Goal: Task Accomplishment & Management: Manage account settings

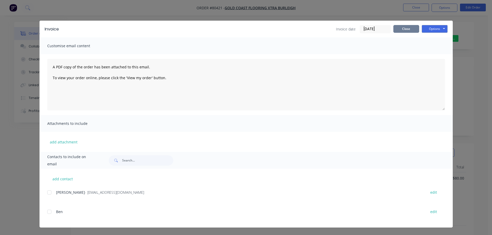
click at [404, 29] on button "Close" at bounding box center [407, 29] width 26 height 8
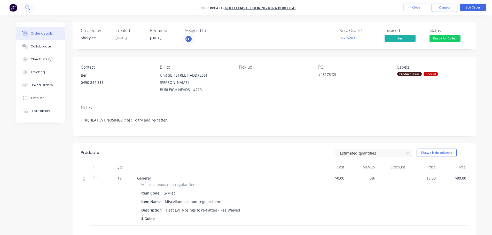
click at [26, 6] on icon at bounding box center [27, 7] width 5 height 5
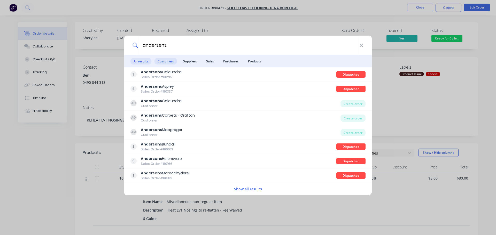
type input "andersens"
click at [163, 64] on span "Customers" at bounding box center [166, 61] width 22 height 6
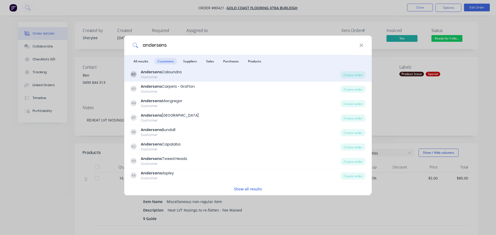
click at [162, 76] on div "Customer" at bounding box center [161, 77] width 41 height 5
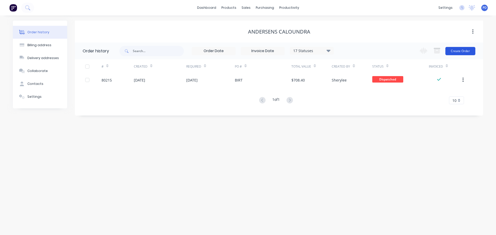
click at [463, 50] on button "Create Order" at bounding box center [460, 51] width 30 height 8
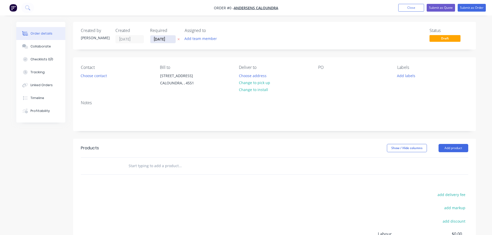
click at [170, 42] on input "[DATE]" at bounding box center [162, 39] width 25 height 8
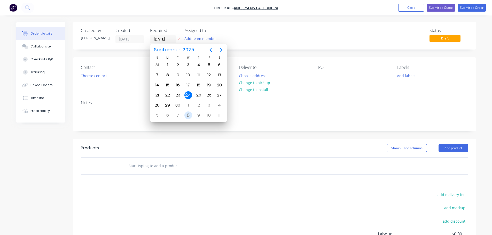
click at [188, 116] on div "8" at bounding box center [188, 116] width 8 height 8
type input "[DATE]"
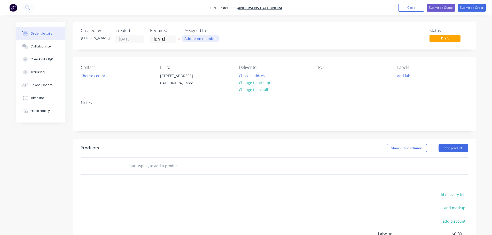
click at [200, 37] on button "Add team member" at bounding box center [201, 38] width 38 height 7
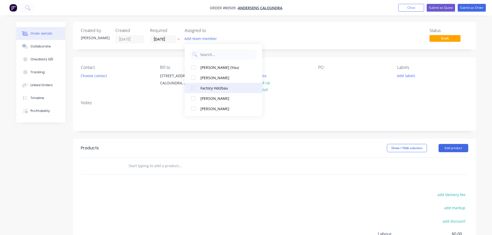
click at [193, 89] on div at bounding box center [193, 88] width 10 height 10
click at [92, 76] on button "Choose contact" at bounding box center [94, 75] width 32 height 7
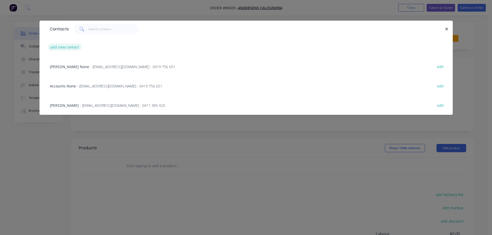
click at [69, 48] on button "add new contact" at bounding box center [65, 47] width 34 height 7
select select "AU"
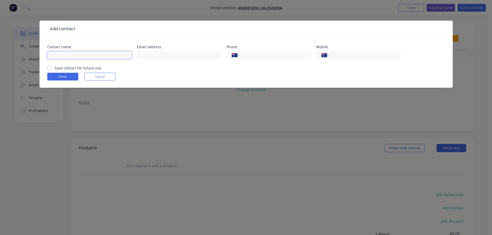
click at [79, 53] on input "text" at bounding box center [89, 55] width 84 height 8
type input "[PERSON_NAME]"
type input "[EMAIL_ADDRESS][DOMAIN_NAME]"
click at [285, 51] on div "International [GEOGRAPHIC_DATA] [GEOGRAPHIC_DATA] [GEOGRAPHIC_DATA] [GEOGRAPHIC…" at bounding box center [269, 57] width 84 height 15
click at [279, 58] on body "Order #80509 - Andersens Caloundra Add product Close Submit as Quote Submit as …" at bounding box center [246, 153] width 492 height 307
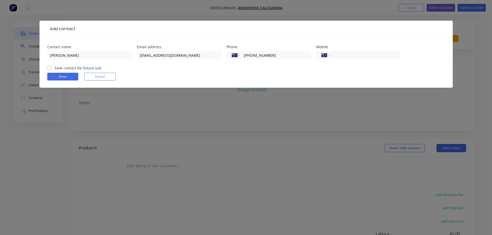
type input "[PHONE_NUMBER]"
click at [55, 68] on label "Save contact for future use" at bounding box center [78, 67] width 47 height 5
click at [50, 68] on input "Save contact for future use" at bounding box center [49, 67] width 4 height 5
checkbox input "true"
click at [52, 75] on button "Done" at bounding box center [62, 77] width 31 height 8
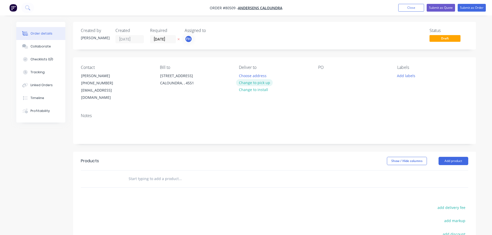
click at [258, 83] on button "Change to pick up" at bounding box center [254, 82] width 37 height 7
click at [321, 75] on div at bounding box center [322, 75] width 8 height 7
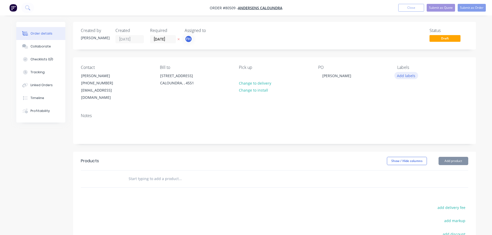
click at [409, 76] on button "Add labels" at bounding box center [407, 75] width 24 height 7
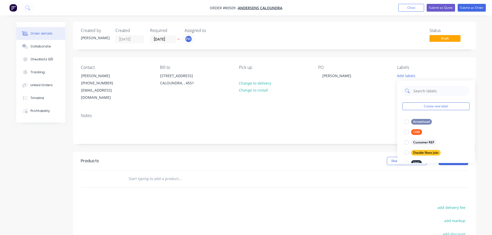
click at [413, 91] on div at bounding box center [436, 91] width 67 height 10
click at [416, 91] on input "text" at bounding box center [440, 91] width 54 height 10
type input "h"
click at [406, 143] on div at bounding box center [407, 142] width 10 height 10
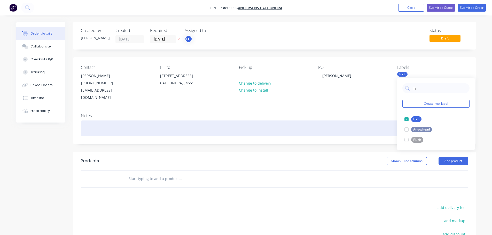
click at [95, 124] on div at bounding box center [275, 129] width 388 height 16
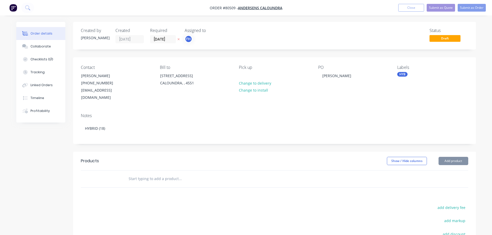
click at [140, 174] on input "text" at bounding box center [179, 179] width 103 height 10
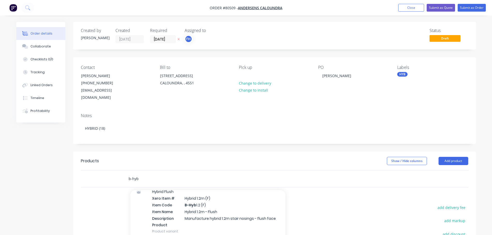
scroll to position [181, 0]
type input "b-hyb"
click at [170, 205] on div "Hybrid Xero Item # Hybrid 1.5m Item Code B-Hyb 1.5 Item Name Hybrid 1.5m Descri…" at bounding box center [207, 218] width 155 height 55
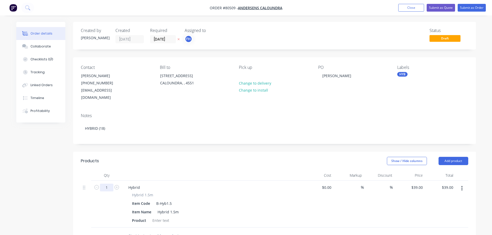
click at [110, 184] on input "1" at bounding box center [106, 188] width 13 height 8
type input "18"
type input "$702.00"
click at [164, 217] on div at bounding box center [160, 220] width 21 height 7
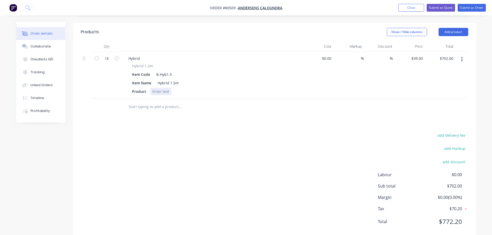
scroll to position [134, 0]
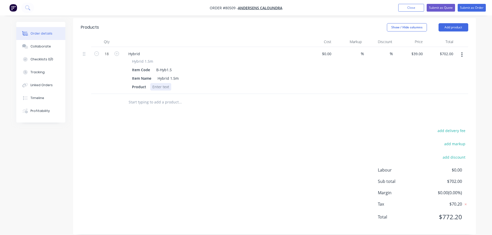
click at [162, 83] on div at bounding box center [160, 86] width 21 height 7
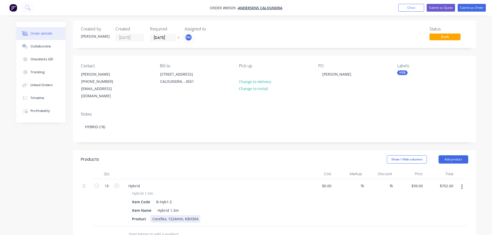
scroll to position [0, 0]
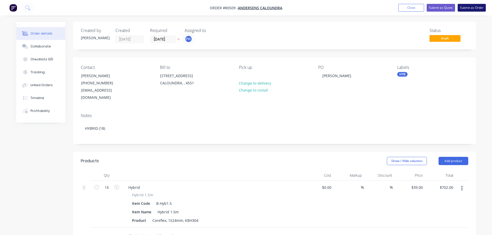
click at [478, 7] on button "Submit as Order" at bounding box center [472, 8] width 28 height 8
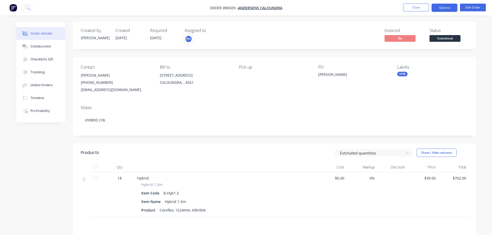
click at [451, 10] on button "Options" at bounding box center [445, 8] width 26 height 8
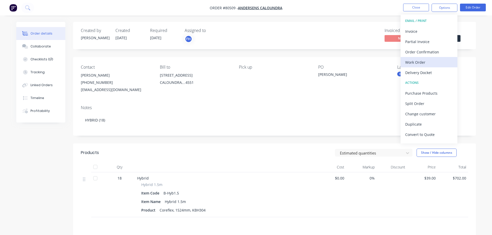
click at [419, 67] on button "Work Order" at bounding box center [429, 62] width 57 height 10
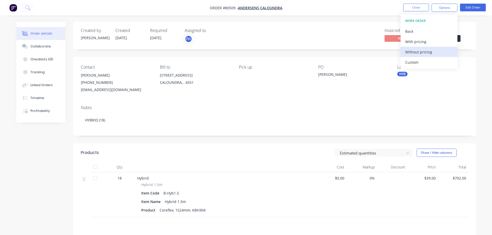
click at [415, 53] on div "Without pricing" at bounding box center [429, 51] width 48 height 7
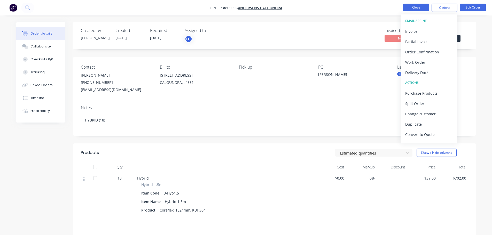
click at [417, 11] on button "Close" at bounding box center [416, 8] width 26 height 8
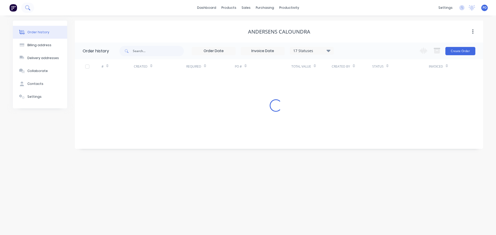
click at [27, 6] on icon at bounding box center [27, 7] width 4 height 4
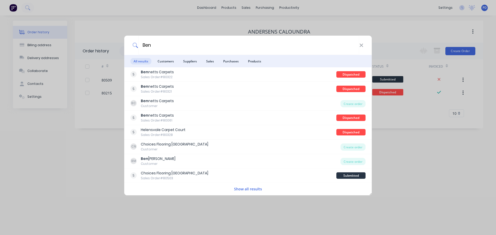
type input "Ben"
click at [165, 65] on li "Customers" at bounding box center [166, 61] width 22 height 12
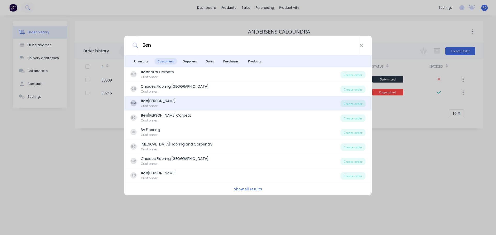
click at [150, 106] on div "Customer" at bounding box center [158, 106] width 35 height 5
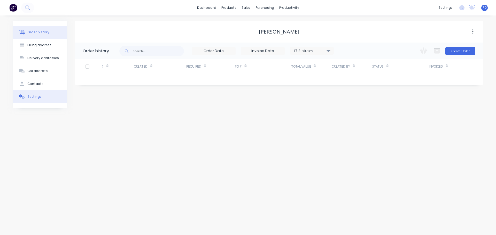
click at [38, 97] on div "Settings" at bounding box center [34, 97] width 14 height 5
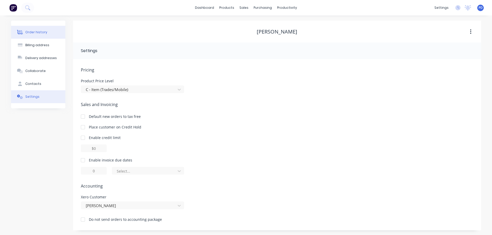
click at [36, 34] on div "Order history" at bounding box center [36, 32] width 22 height 5
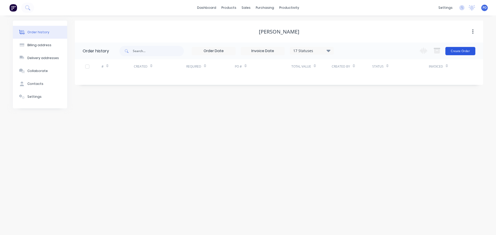
click at [465, 51] on button "Create Order" at bounding box center [460, 51] width 30 height 8
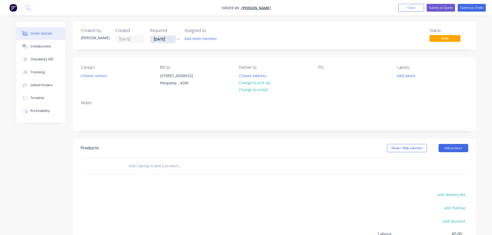
click at [170, 36] on input "[DATE]" at bounding box center [162, 39] width 25 height 8
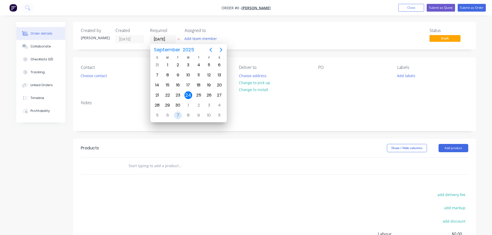
click at [180, 117] on div "7" at bounding box center [178, 116] width 8 height 8
type input "[DATE]"
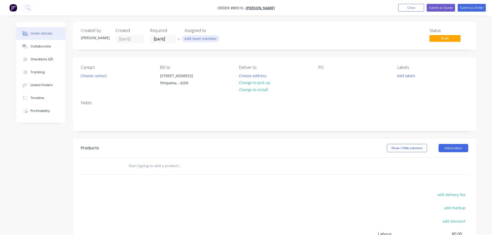
click at [207, 37] on button "Add team member" at bounding box center [201, 38] width 38 height 7
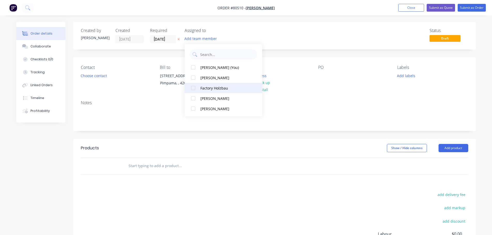
click at [193, 88] on div at bounding box center [193, 88] width 10 height 10
click at [97, 76] on button "Choose contact" at bounding box center [94, 75] width 32 height 7
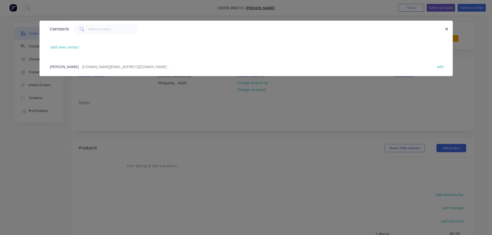
click at [80, 66] on span "- [DOMAIN_NAME][EMAIL_ADDRESS][DOMAIN_NAME] -" at bounding box center [124, 66] width 89 height 5
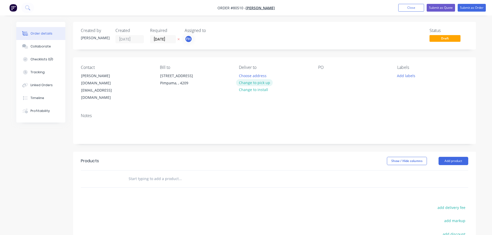
click at [259, 82] on button "Change to pick up" at bounding box center [254, 82] width 37 height 7
click at [325, 76] on div at bounding box center [322, 75] width 8 height 7
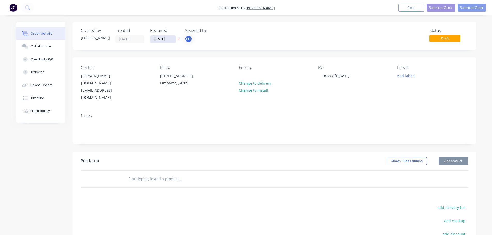
click at [169, 40] on input "[DATE]" at bounding box center [162, 39] width 25 height 8
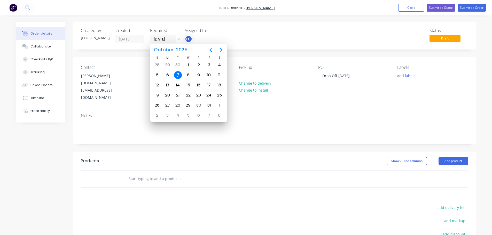
click at [337, 94] on div "Contact [PERSON_NAME] [DOMAIN_NAME][EMAIL_ADDRESS][DOMAIN_NAME] Bill to [STREET…" at bounding box center [274, 83] width 403 height 52
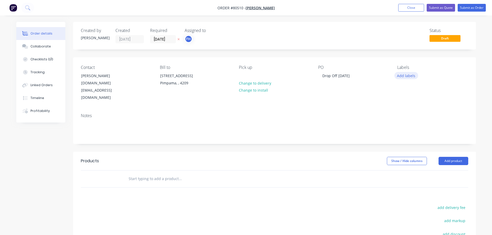
click at [401, 77] on button "Add labels" at bounding box center [407, 75] width 24 height 7
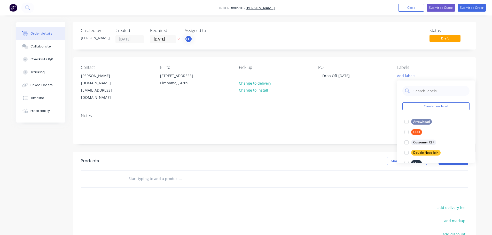
click at [434, 91] on input "text" at bounding box center [440, 91] width 54 height 10
type input "lvt"
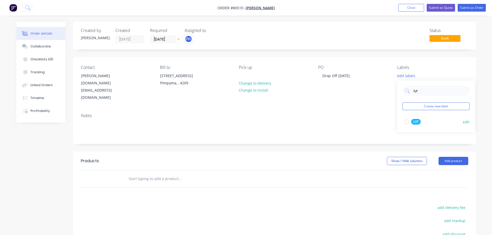
click at [409, 123] on div at bounding box center [407, 122] width 10 height 10
click at [379, 124] on div "Notes" at bounding box center [274, 126] width 403 height 35
click at [171, 37] on input "[DATE]" at bounding box center [162, 39] width 25 height 8
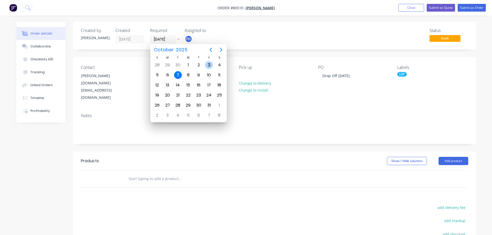
click at [211, 65] on div "3" at bounding box center [209, 65] width 8 height 8
type input "[DATE]"
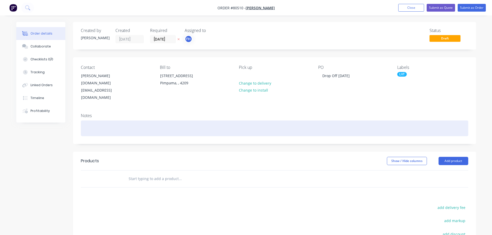
click at [93, 121] on div at bounding box center [275, 129] width 388 height 16
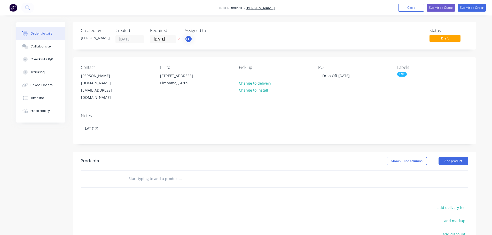
click at [141, 174] on input "text" at bounding box center [179, 179] width 103 height 10
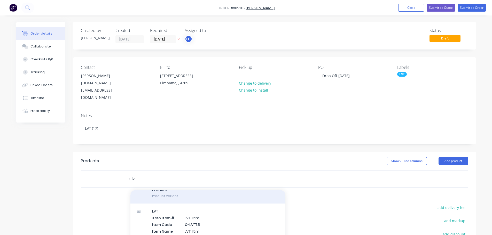
scroll to position [78, 0]
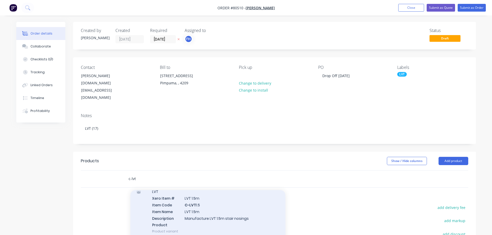
type input "c-lvt"
click at [166, 201] on div "LVT Xero Item # LVT 1.5m Item Code C-LVT 1.5 Item Name LVT 1.5m Description Man…" at bounding box center [207, 211] width 155 height 55
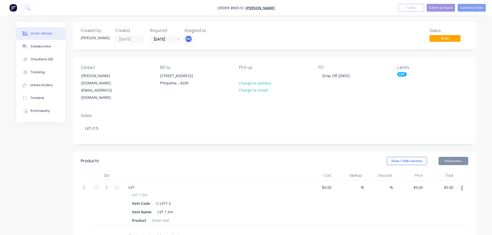
type input "$61.00"
click at [110, 184] on input "1" at bounding box center [106, 188] width 13 height 8
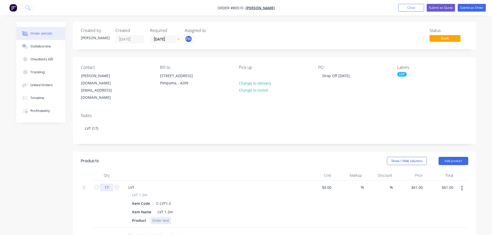
type input "17"
type input "$1,037.00"
click at [159, 217] on div at bounding box center [160, 220] width 21 height 7
click at [474, 8] on button "Submit as Order" at bounding box center [472, 8] width 28 height 8
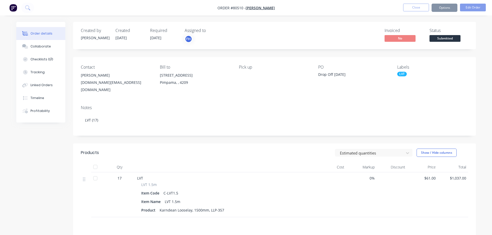
click at [441, 9] on button "Options" at bounding box center [445, 8] width 26 height 8
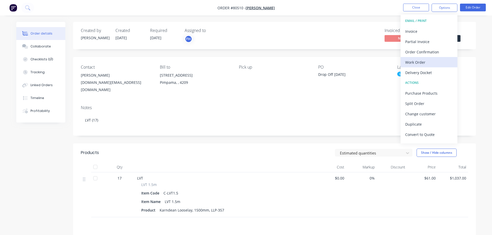
click at [413, 66] on button "Work Order" at bounding box center [429, 62] width 57 height 10
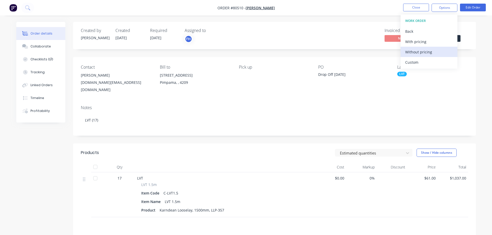
click at [412, 52] on div "Without pricing" at bounding box center [429, 51] width 48 height 7
click at [28, 5] on button at bounding box center [27, 8] width 13 height 10
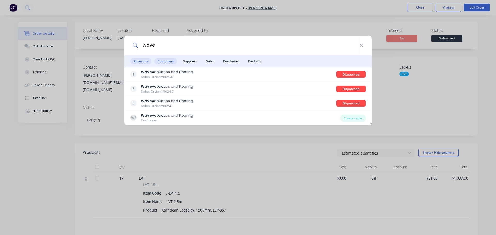
type input "wave"
click at [162, 64] on span "Customers" at bounding box center [166, 61] width 22 height 6
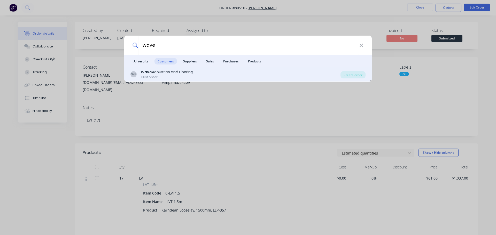
click at [159, 72] on div "Wave Acoustics and Flooring" at bounding box center [167, 72] width 52 height 5
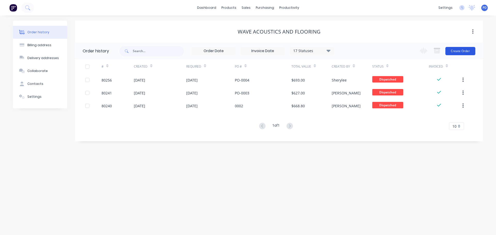
click at [460, 52] on button "Create Order" at bounding box center [460, 51] width 30 height 8
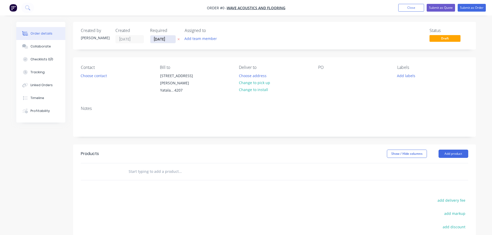
click at [172, 40] on input "[DATE]" at bounding box center [162, 39] width 25 height 8
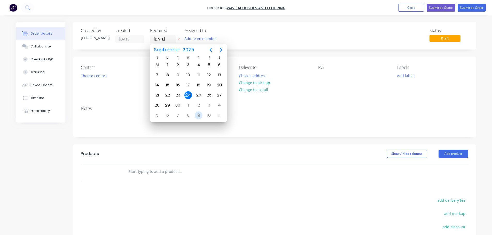
click at [196, 116] on div "9" at bounding box center [199, 116] width 8 height 8
type input "[DATE]"
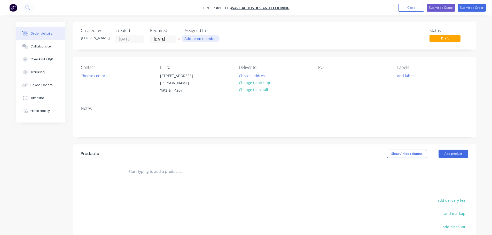
click at [204, 36] on button "Add team member" at bounding box center [201, 38] width 38 height 7
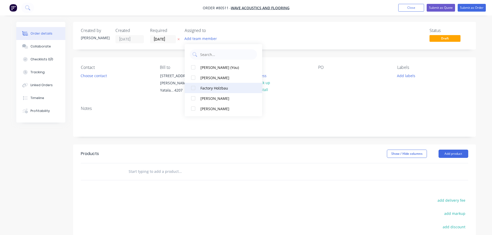
click at [195, 89] on div at bounding box center [193, 88] width 10 height 10
click at [99, 77] on button "Choose contact" at bounding box center [94, 75] width 32 height 7
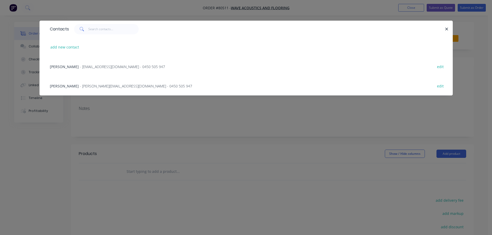
click at [93, 68] on span "- [EMAIL_ADDRESS][DOMAIN_NAME] - 0450 505 947" at bounding box center [122, 66] width 85 height 5
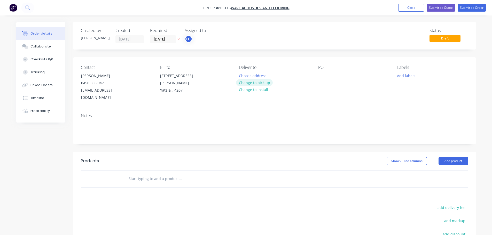
click at [257, 82] on button "Change to pick up" at bounding box center [254, 82] width 37 height 7
click at [250, 71] on div "Pick up Change to delivery Change to install" at bounding box center [274, 83] width 71 height 36
click at [240, 74] on div at bounding box center [243, 75] width 8 height 7
click at [319, 77] on div at bounding box center [322, 75] width 8 height 7
click at [413, 76] on button "Add labels" at bounding box center [407, 75] width 24 height 7
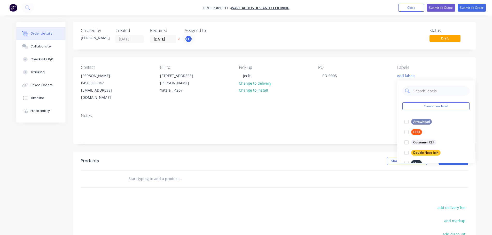
click at [423, 90] on input "text" at bounding box center [440, 91] width 54 height 10
type input "hy"
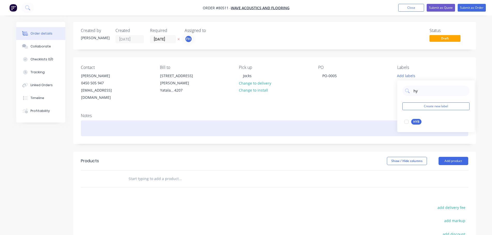
drag, startPoint x: 405, startPoint y: 121, endPoint x: 332, endPoint y: 126, distance: 73.0
click at [405, 121] on div at bounding box center [407, 122] width 10 height 10
click at [100, 122] on div at bounding box center [275, 129] width 388 height 16
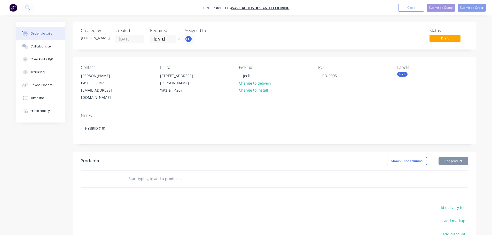
click at [148, 174] on input "text" at bounding box center [179, 179] width 103 height 10
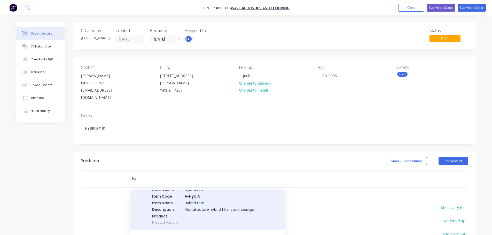
scroll to position [129, 0]
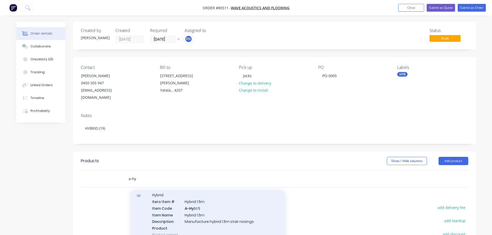
type input "a-hy"
click at [194, 199] on div "Hybrid Xero Item # Hybrid 1.5m Item Code A-Hy b1.5 Item Name Hybrid 1.5m Descri…" at bounding box center [207, 215] width 155 height 55
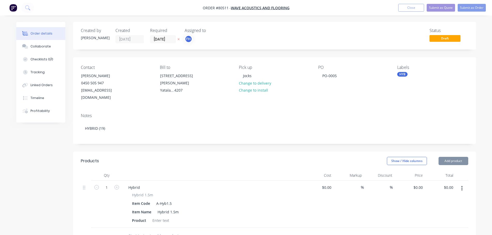
type input "$38.00"
click at [105, 184] on input "1" at bounding box center [106, 188] width 13 height 8
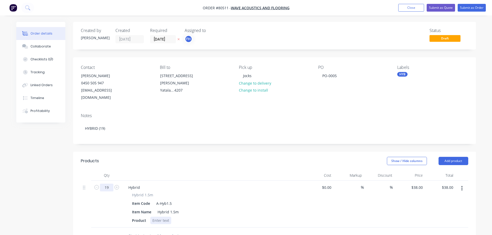
type input "19"
type input "$722.00"
click at [164, 217] on div at bounding box center [160, 220] width 21 height 7
click at [471, 9] on button "Submit as Order" at bounding box center [472, 8] width 28 height 8
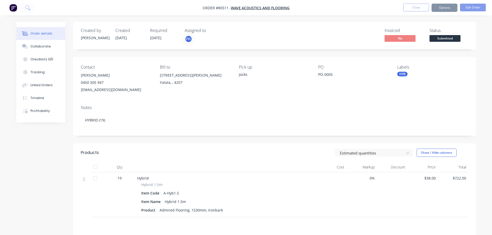
click at [443, 10] on button "Options" at bounding box center [445, 8] width 26 height 8
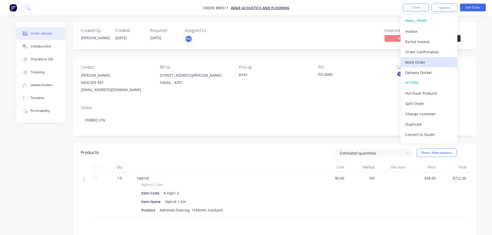
click at [418, 61] on div "Work Order" at bounding box center [429, 62] width 48 height 7
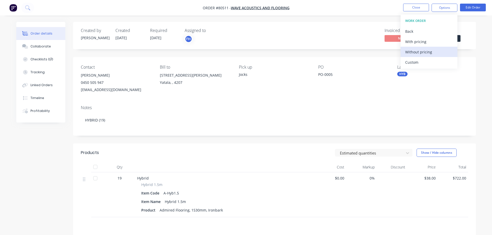
click at [418, 53] on div "Without pricing" at bounding box center [429, 51] width 48 height 7
click at [85, 5] on nav "Order #80511 - Wave Acoustics and Flooring Close Options EMAIL / PRINT Invoice …" at bounding box center [246, 8] width 492 height 16
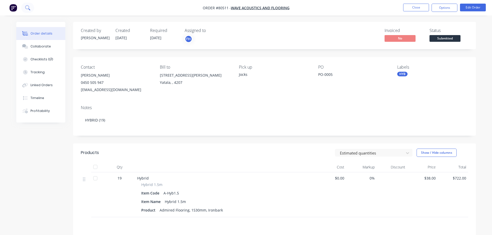
click at [28, 7] on icon at bounding box center [27, 7] width 5 height 5
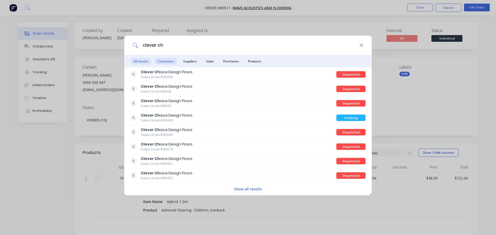
type input "clever ch"
click at [166, 61] on span "Customers" at bounding box center [166, 61] width 22 height 6
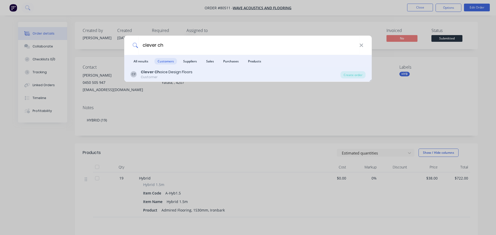
click at [161, 70] on div "Clever Ch oice Design Floors" at bounding box center [167, 72] width 52 height 5
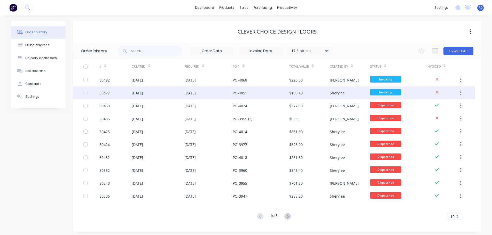
click at [106, 93] on div "80477" at bounding box center [104, 92] width 10 height 5
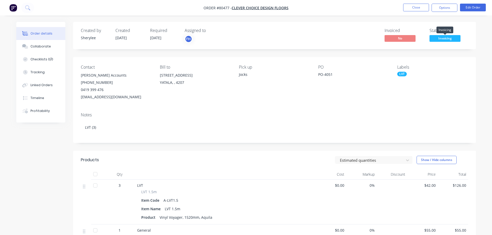
click at [440, 37] on span "Invoicing" at bounding box center [445, 38] width 31 height 6
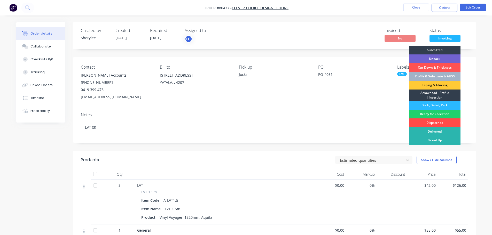
click at [441, 123] on div "Dispatched" at bounding box center [435, 123] width 52 height 9
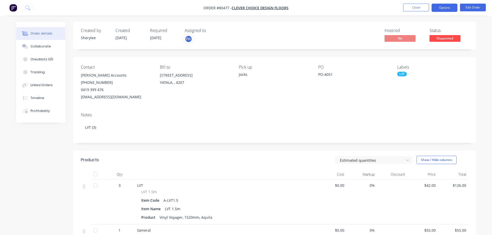
click at [444, 7] on button "Options" at bounding box center [445, 8] width 26 height 8
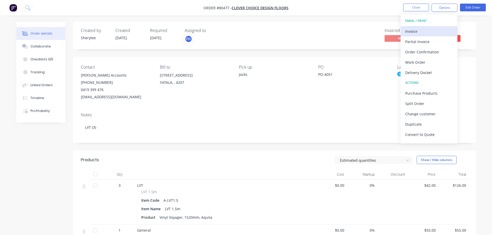
click at [418, 33] on div "Invoice" at bounding box center [429, 31] width 48 height 7
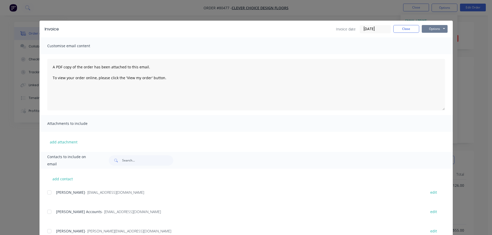
click at [425, 31] on button "Options" at bounding box center [435, 29] width 26 height 8
click at [430, 48] on button "Print" at bounding box center [438, 46] width 33 height 9
click at [410, 30] on button "Close" at bounding box center [407, 29] width 26 height 8
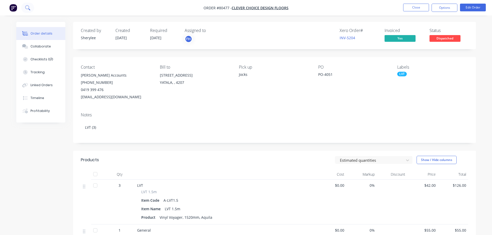
click at [29, 5] on button at bounding box center [27, 8] width 13 height 10
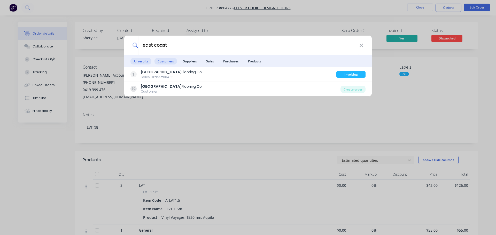
type input "east coast"
click at [167, 59] on span "Customers" at bounding box center [166, 61] width 22 height 6
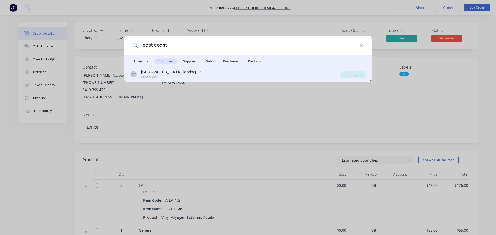
click at [163, 71] on div "East Coast Flooring Co" at bounding box center [171, 72] width 61 height 5
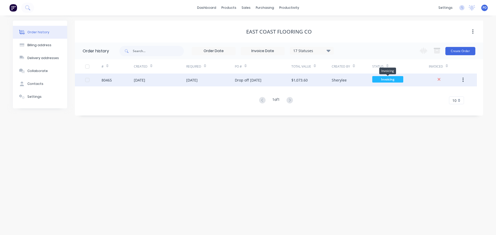
click at [392, 79] on span "Invoicing" at bounding box center [387, 79] width 31 height 6
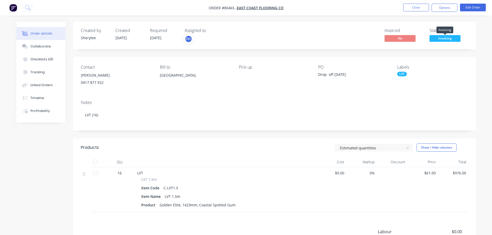
click at [448, 36] on span "Invoicing" at bounding box center [445, 38] width 31 height 6
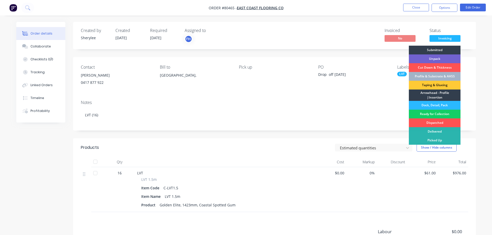
click at [420, 112] on div "Ready for Collection" at bounding box center [435, 114] width 52 height 9
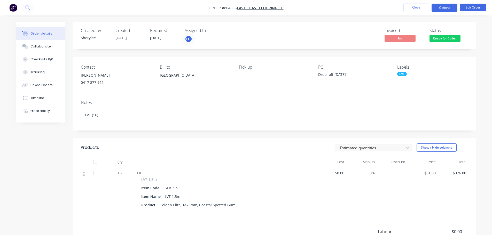
click at [449, 8] on button "Options" at bounding box center [445, 8] width 26 height 8
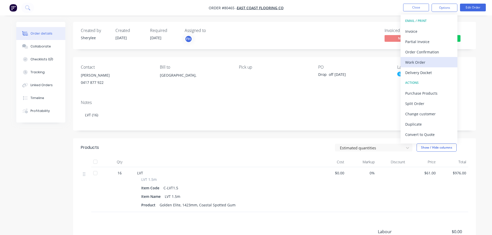
click at [427, 63] on div "Work Order" at bounding box center [429, 62] width 48 height 7
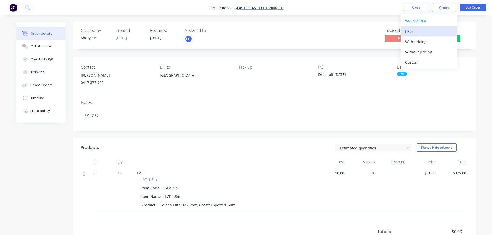
click at [409, 31] on div "Back" at bounding box center [429, 31] width 48 height 7
click at [413, 29] on div "Invoice" at bounding box center [429, 31] width 48 height 7
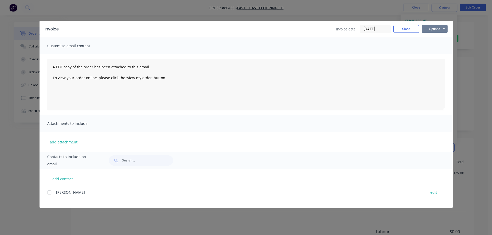
click at [432, 28] on button "Options" at bounding box center [435, 29] width 26 height 8
click at [429, 47] on button "Print" at bounding box center [438, 46] width 33 height 9
click at [416, 29] on button "Close" at bounding box center [407, 29] width 26 height 8
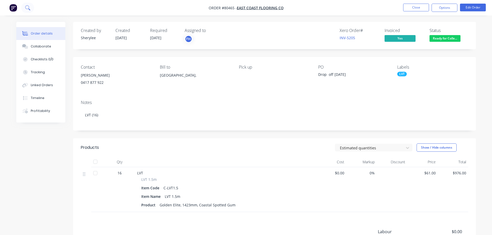
click at [30, 6] on button at bounding box center [27, 8] width 13 height 10
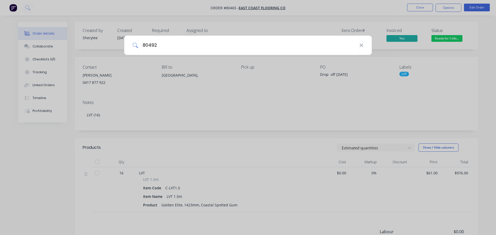
type input "80492"
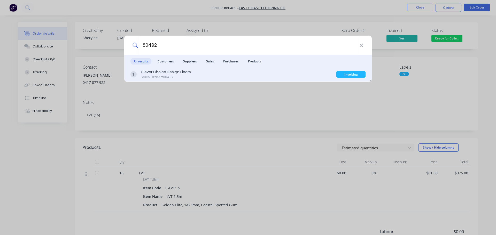
click at [166, 75] on div "Sales Order #80492" at bounding box center [166, 77] width 50 height 5
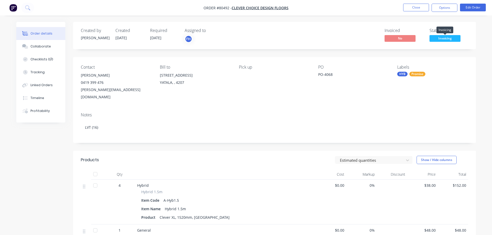
click at [442, 39] on span "Invoicing" at bounding box center [445, 38] width 31 height 6
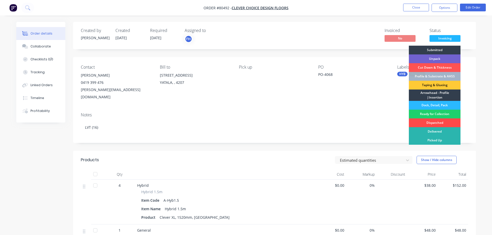
click at [435, 122] on div "Dispatched" at bounding box center [435, 123] width 52 height 9
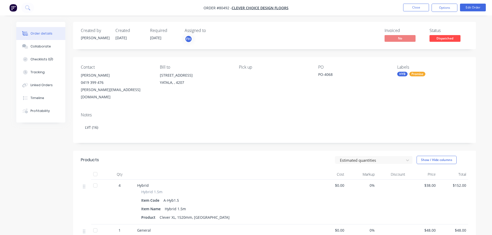
click at [439, 8] on button "Options" at bounding box center [445, 8] width 26 height 8
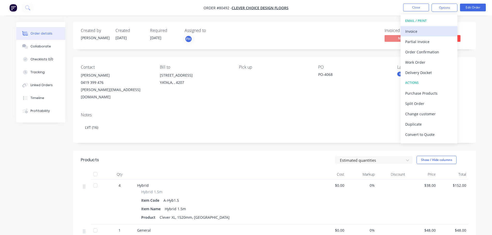
click at [415, 33] on div "Invoice" at bounding box center [429, 31] width 48 height 7
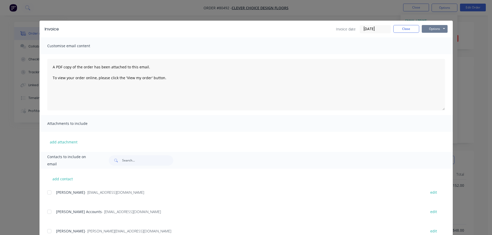
click at [427, 31] on button "Options" at bounding box center [435, 29] width 26 height 8
click at [425, 45] on button "Print" at bounding box center [438, 46] width 33 height 9
click at [410, 29] on button "Close" at bounding box center [407, 29] width 26 height 8
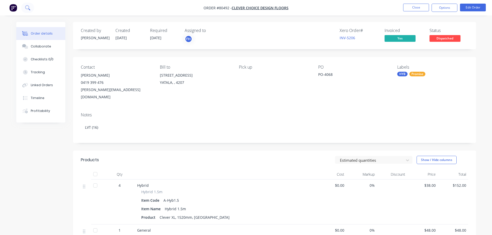
click at [27, 6] on icon at bounding box center [27, 7] width 5 height 5
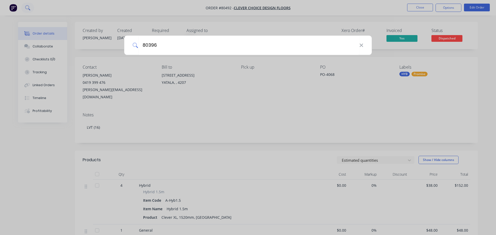
type input "80396"
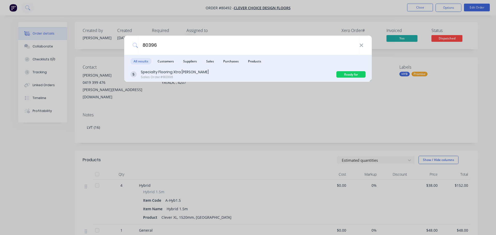
click at [171, 73] on div "Specialty Flooring Xtra [PERSON_NAME]" at bounding box center [175, 72] width 68 height 5
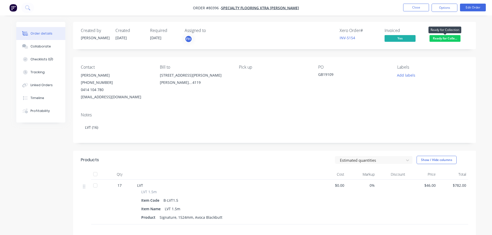
click at [450, 40] on span "Ready for Colle..." at bounding box center [445, 38] width 31 height 6
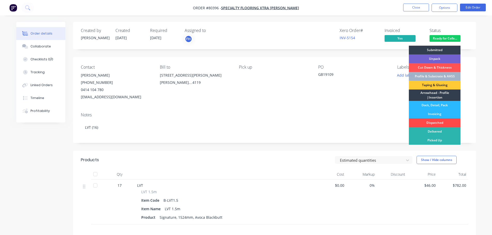
click at [441, 122] on div "Dispatched" at bounding box center [435, 123] width 52 height 9
